Goal: Task Accomplishment & Management: Manage account settings

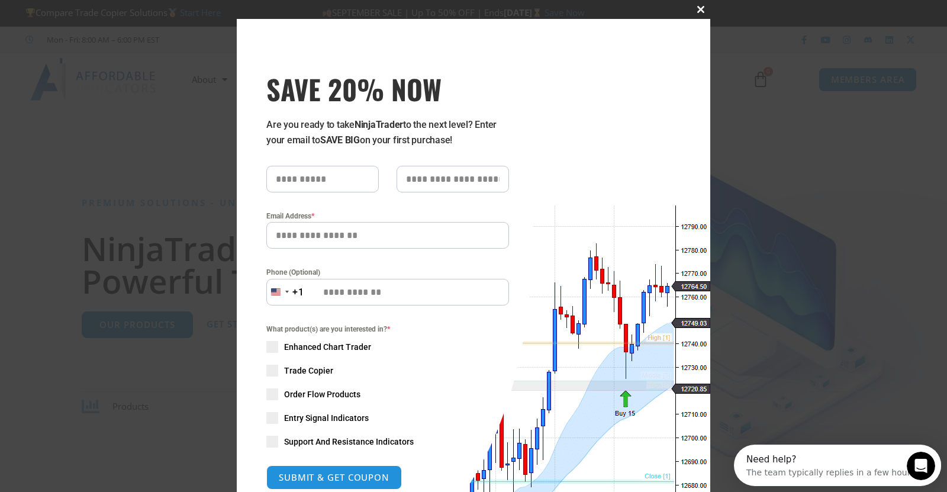
click at [694, 8] on span "SAVE 20% NOW popup" at bounding box center [700, 9] width 19 height 7
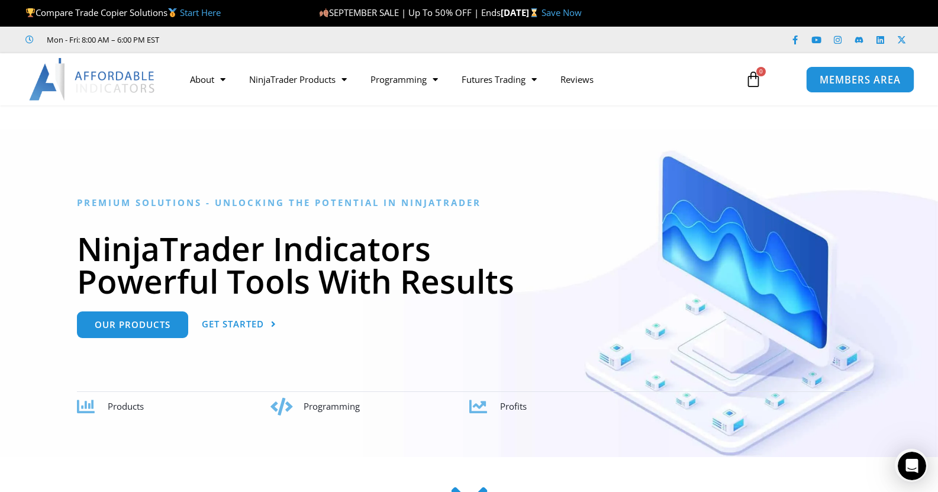
click at [841, 76] on span "MEMBERS AREA" at bounding box center [859, 80] width 81 height 10
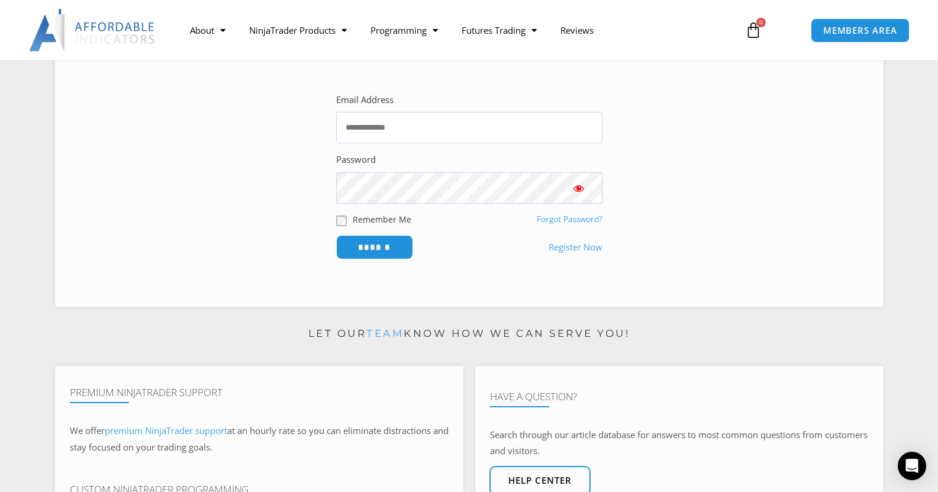
scroll to position [237, 0]
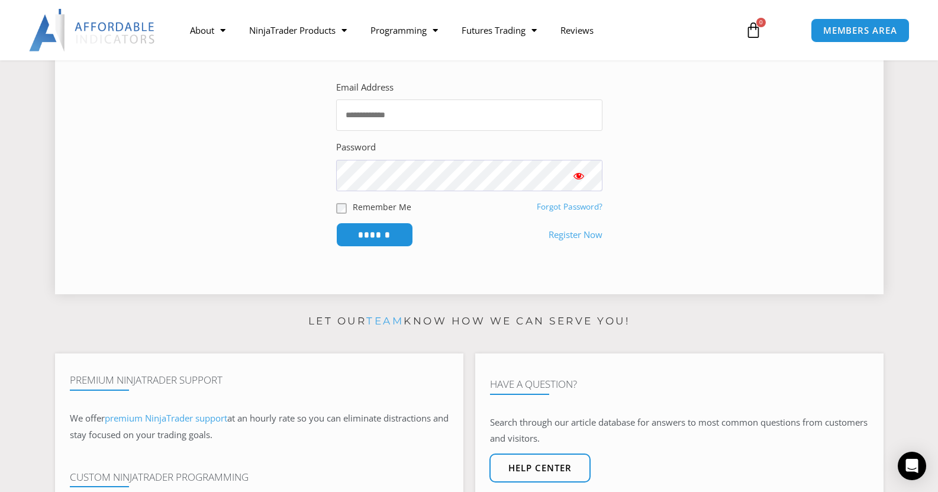
click at [365, 119] on input "Email Address" at bounding box center [469, 114] width 266 height 31
type input "**********"
click at [377, 233] on input "******" at bounding box center [374, 234] width 81 height 25
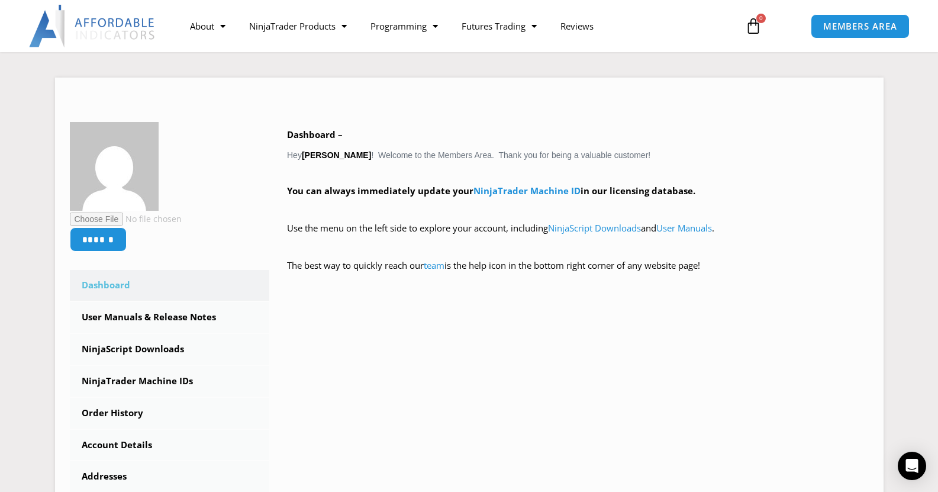
scroll to position [98, 0]
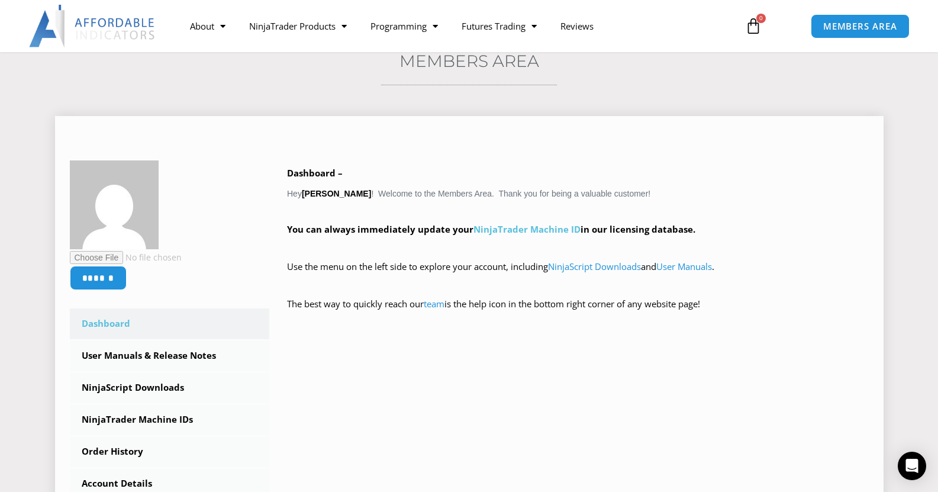
click at [505, 230] on link "NinjaTrader Machine ID" at bounding box center [526, 229] width 107 height 12
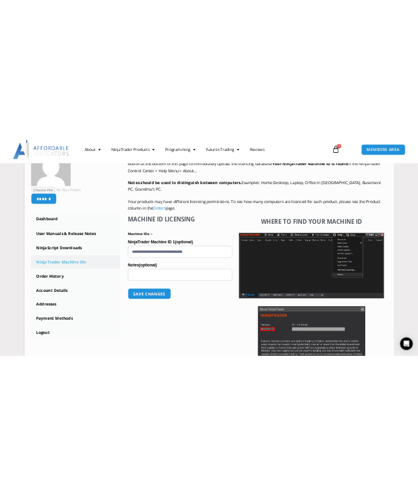
scroll to position [207, 0]
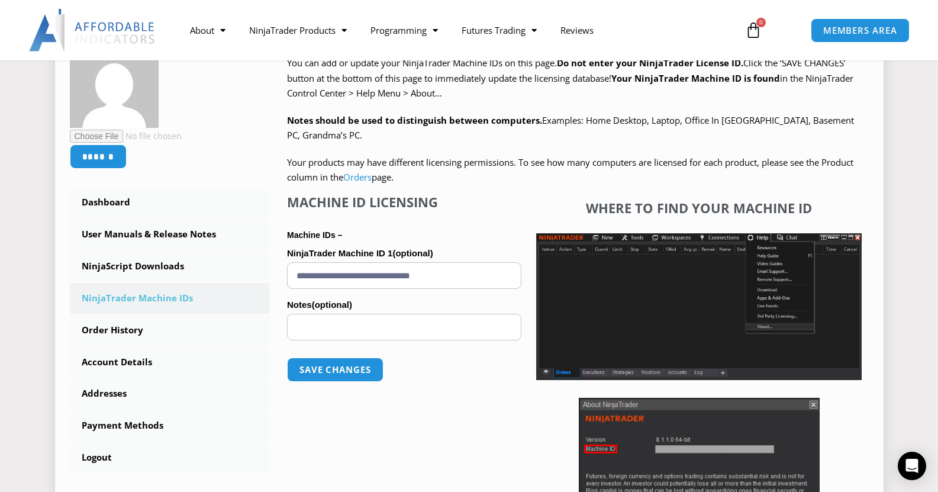
click at [394, 281] on input "**********" at bounding box center [404, 275] width 234 height 27
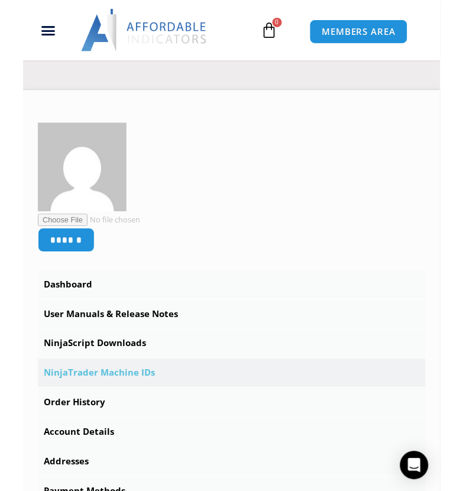
scroll to position [191, 0]
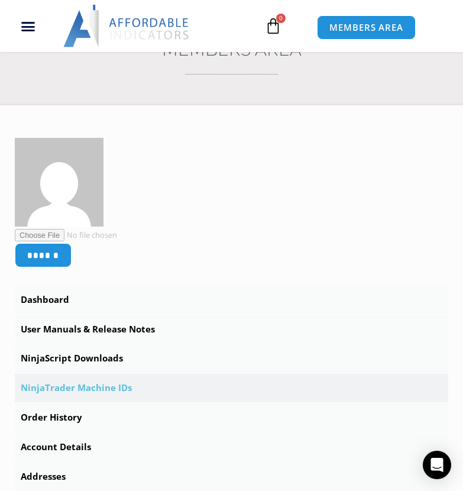
scroll to position [175, 0]
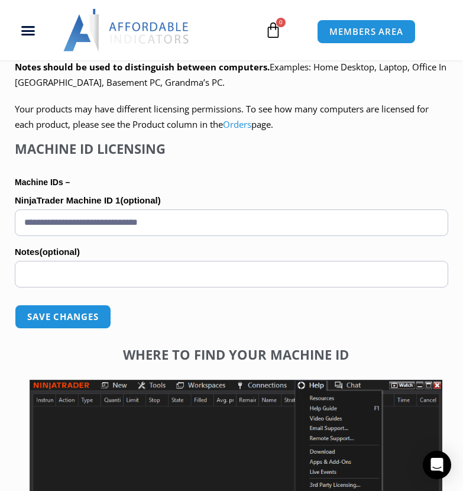
scroll to position [791, 0]
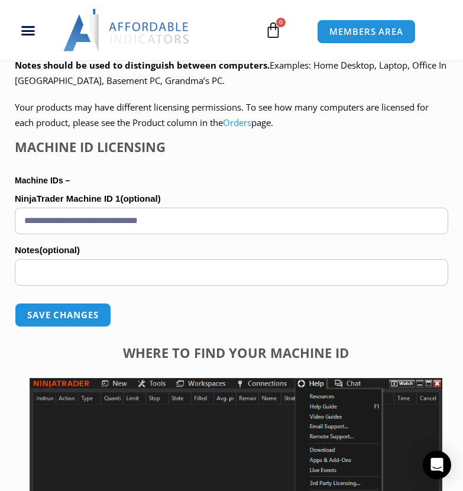
click at [205, 222] on input "**********" at bounding box center [232, 221] width 434 height 27
drag, startPoint x: 205, startPoint y: 222, endPoint x: -1, endPoint y: 179, distance: 209.8
paste input "text"
type input "**********"
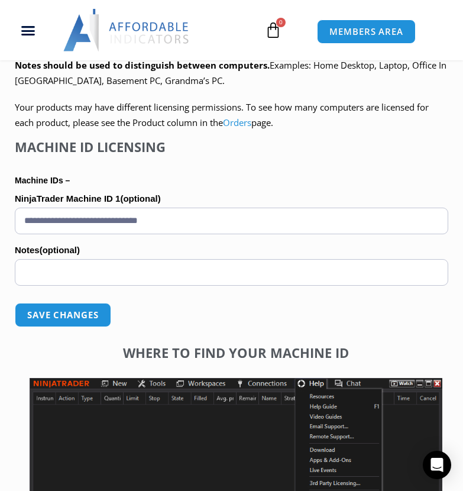
click at [47, 271] on input "Notes (optional)" at bounding box center [232, 272] width 434 height 27
type input "**********"
click at [53, 318] on button "Save changes" at bounding box center [62, 314] width 101 height 25
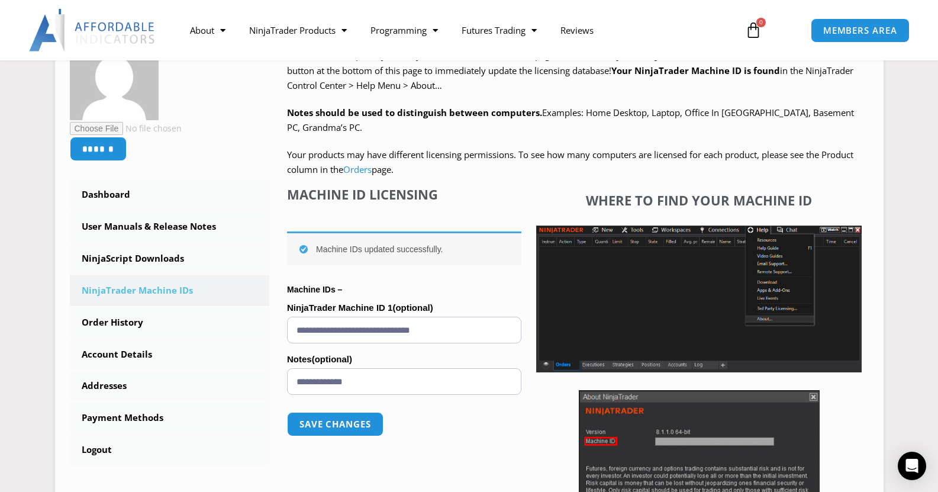
scroll to position [220, 0]
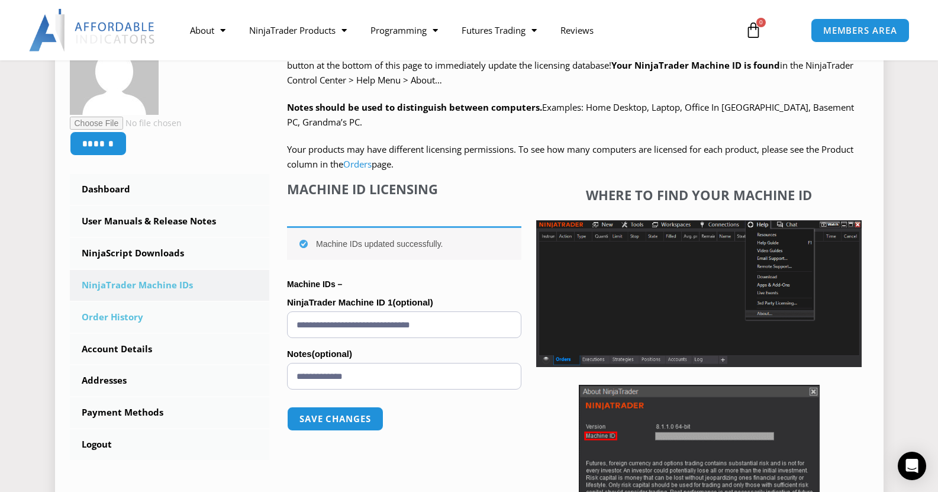
click at [109, 319] on link "Order History" at bounding box center [170, 317] width 200 height 31
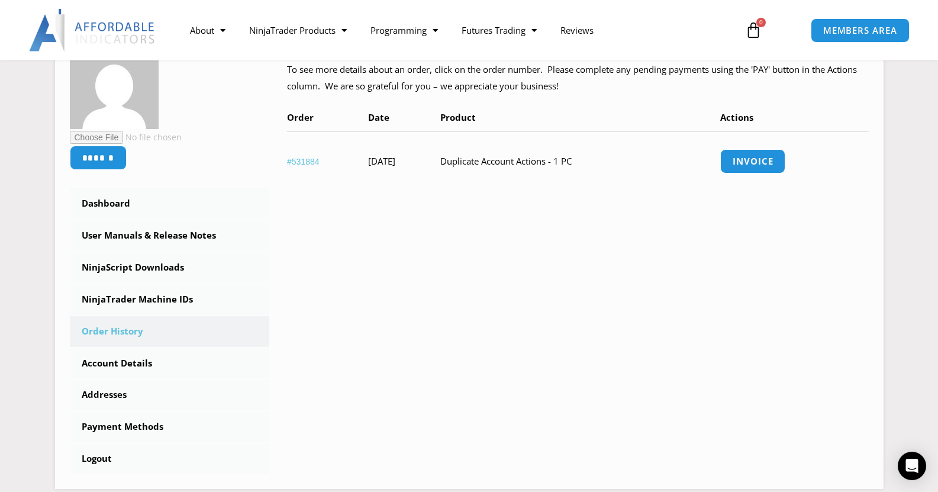
scroll to position [212, 0]
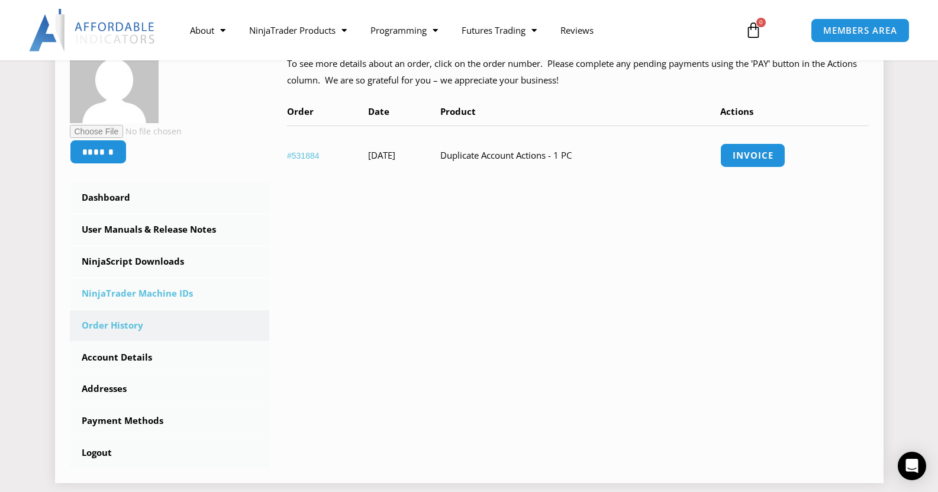
click at [163, 292] on link "NinjaTrader Machine IDs" at bounding box center [170, 293] width 200 height 31
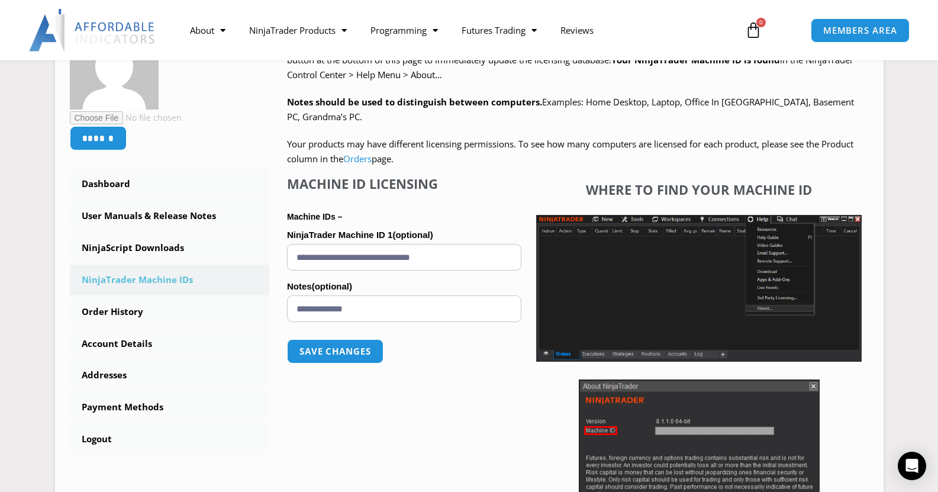
scroll to position [228, 0]
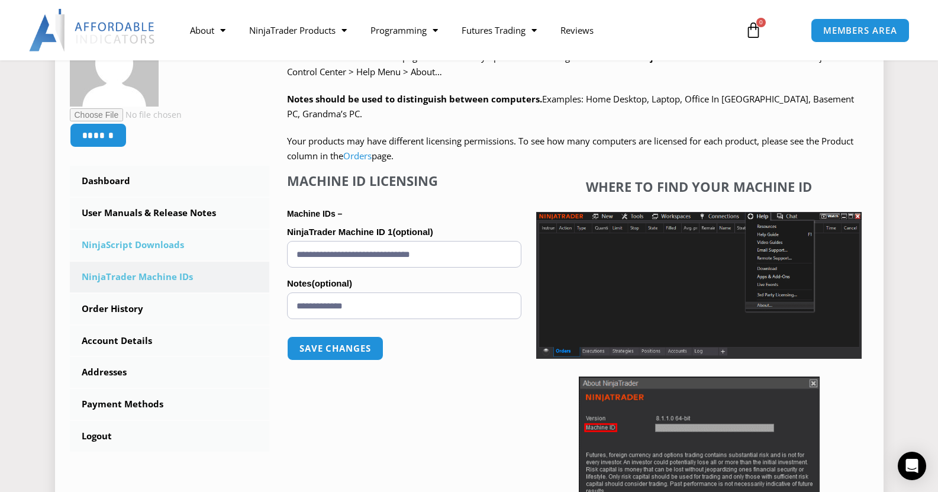
click at [166, 242] on link "NinjaScript Downloads" at bounding box center [170, 245] width 200 height 31
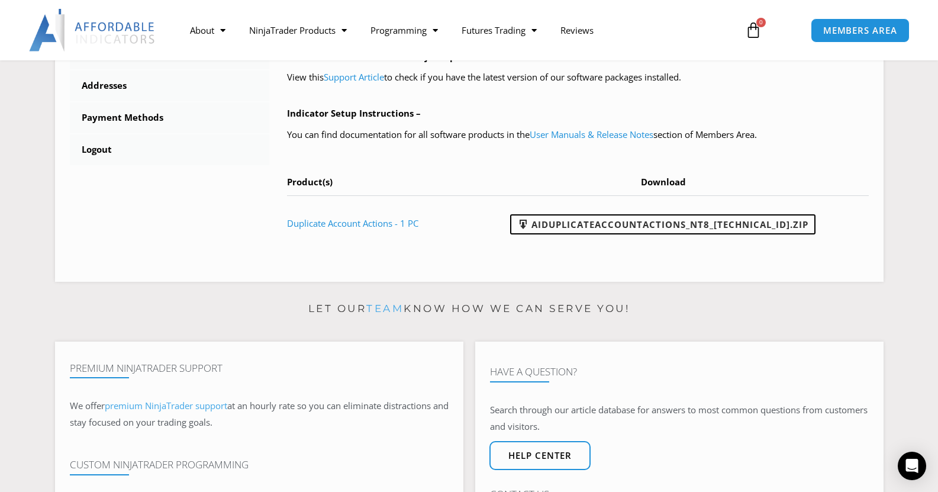
scroll to position [526, 0]
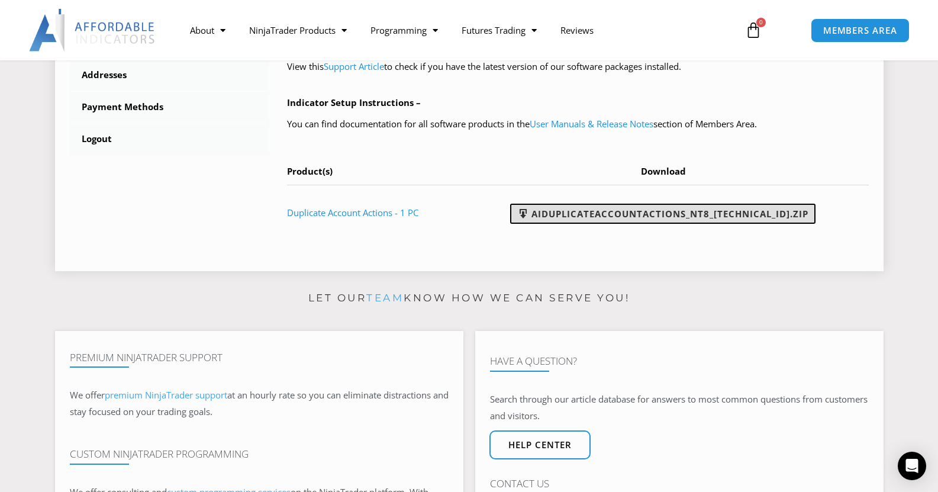
click at [608, 216] on link "AIDuplicateAccountActions_NT8_[TECHNICAL_ID].zip" at bounding box center [662, 214] width 305 height 20
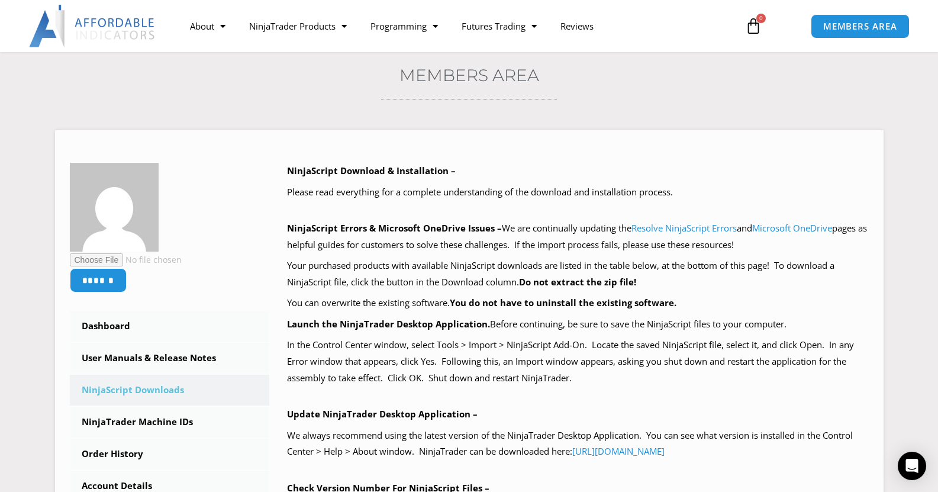
scroll to position [80, 0]
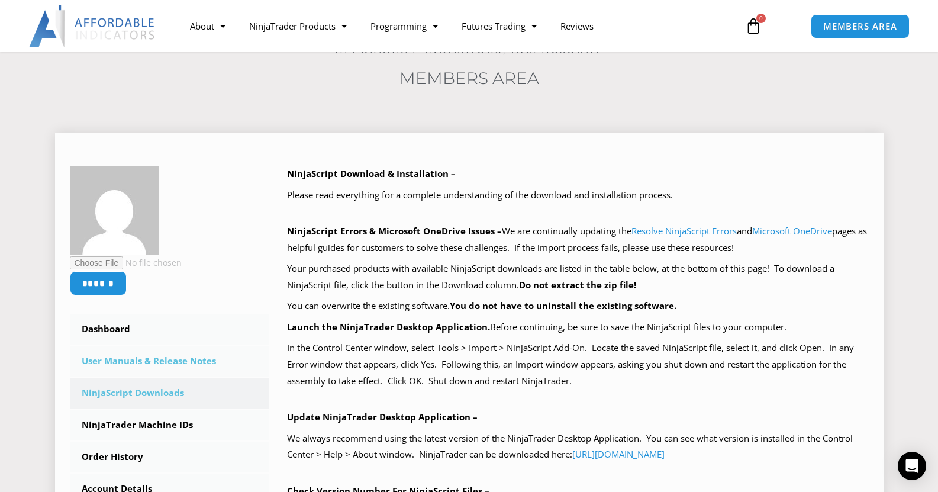
click at [154, 361] on link "User Manuals & Release Notes" at bounding box center [170, 361] width 200 height 31
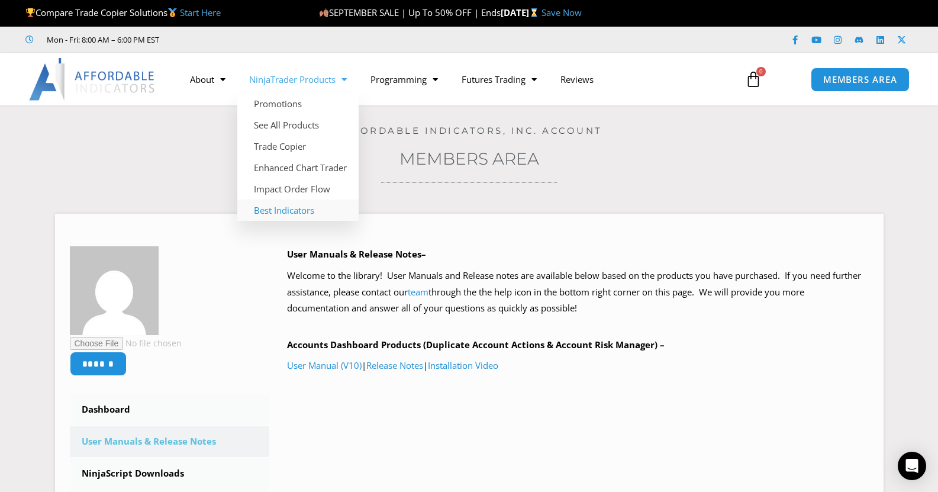
click at [281, 209] on link "Best Indicators" at bounding box center [297, 209] width 121 height 21
